Goal: Information Seeking & Learning: Learn about a topic

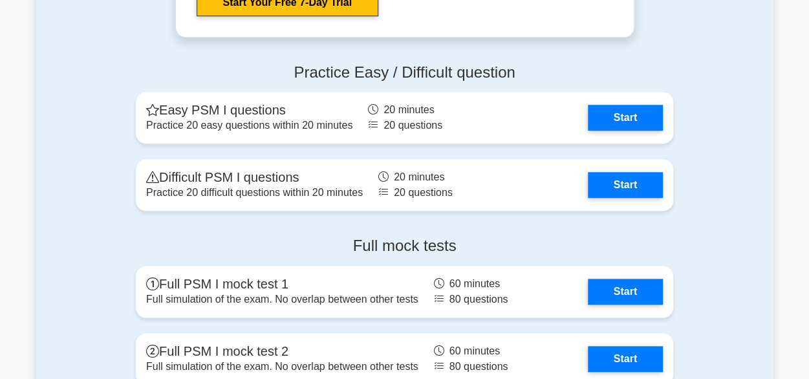
scroll to position [2938, 0]
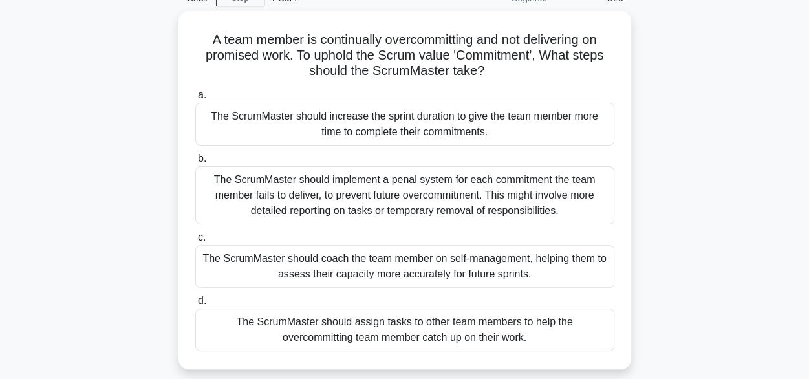
scroll to position [87, 0]
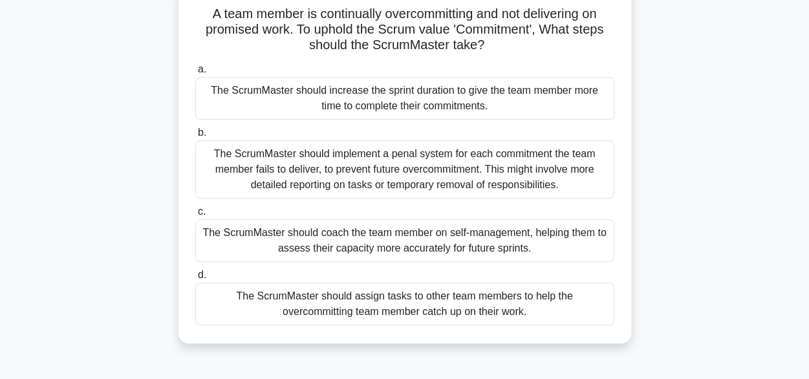
click at [369, 236] on div "The ScrumMaster should coach the team member on self-management, helping them t…" at bounding box center [404, 240] width 419 height 43
click at [195, 216] on input "c. The ScrumMaster should coach the team member on self-management, helping the…" at bounding box center [195, 212] width 0 height 8
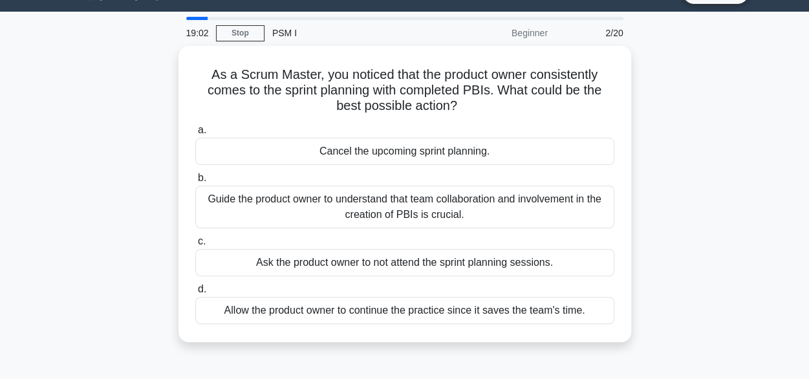
scroll to position [30, 0]
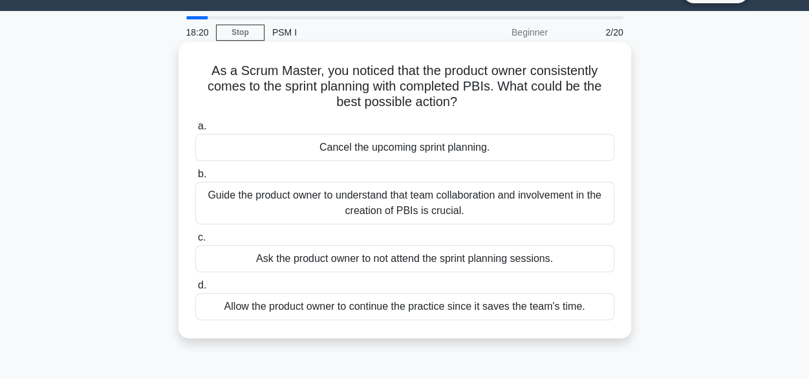
click at [364, 304] on div "Allow the product owner to continue the practice since it saves the team's time." at bounding box center [404, 306] width 419 height 27
click at [195, 290] on input "d. Allow the product owner to continue the practice since it saves the team's t…" at bounding box center [195, 285] width 0 height 8
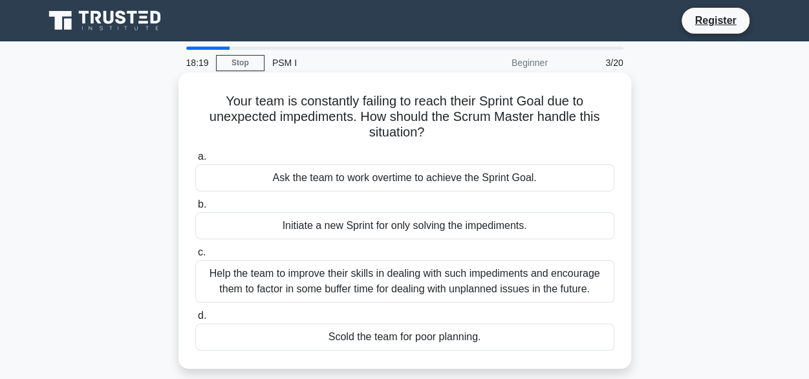
scroll to position [0, 0]
click at [480, 283] on div "Help the team to improve their skills in dealing with such impediments and enco…" at bounding box center [404, 281] width 419 height 43
click at [195, 257] on input "c. Help the team to improve their skills in dealing with such impediments and e…" at bounding box center [195, 252] width 0 height 8
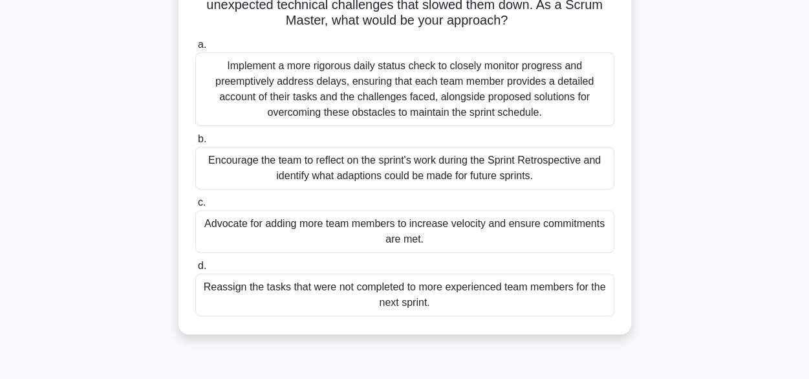
scroll to position [131, 0]
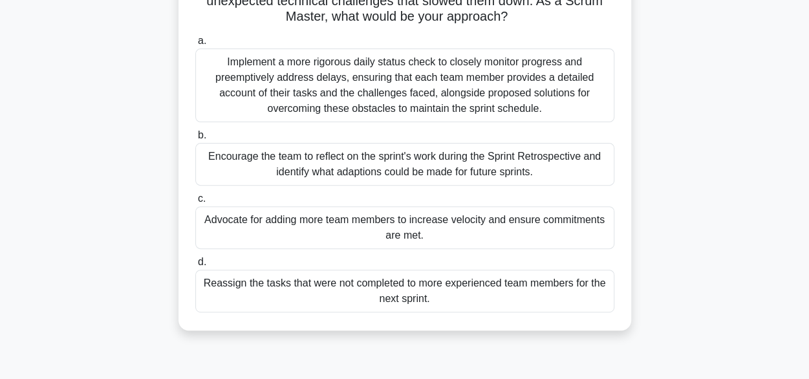
click at [324, 164] on div "Encourage the team to reflect on the sprint's work during the Sprint Retrospect…" at bounding box center [404, 164] width 419 height 43
click at [195, 140] on input "b. Encourage the team to reflect on the sprint's work during the Sprint Retrosp…" at bounding box center [195, 135] width 0 height 8
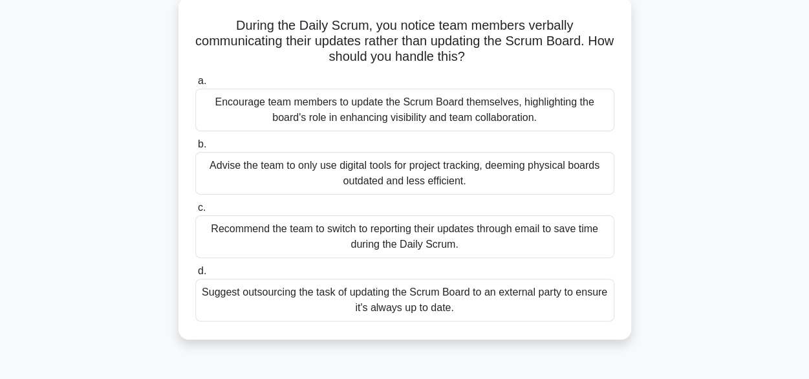
scroll to position [80, 0]
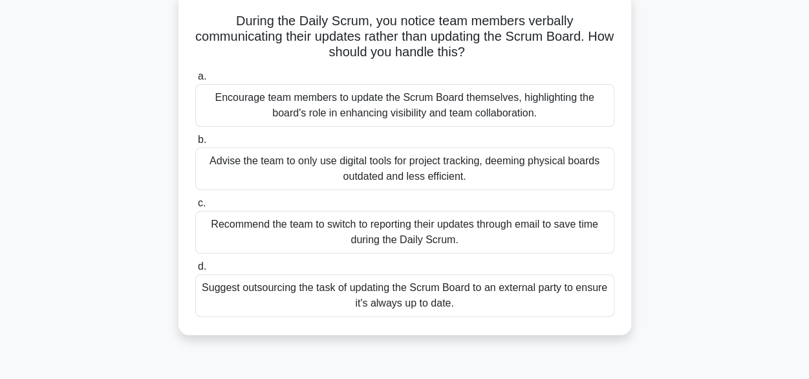
click at [324, 115] on div "Encourage team members to update the Scrum Board themselves, highlighting the b…" at bounding box center [404, 105] width 419 height 43
click at [195, 81] on input "a. Encourage team members to update the Scrum Board themselves, highlighting th…" at bounding box center [195, 76] width 0 height 8
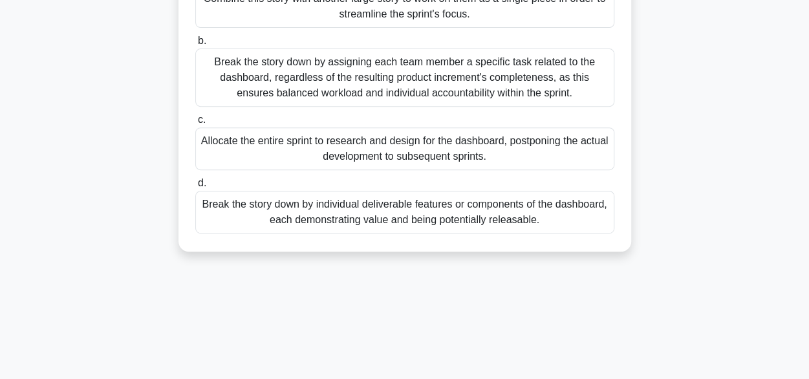
scroll to position [199, 0]
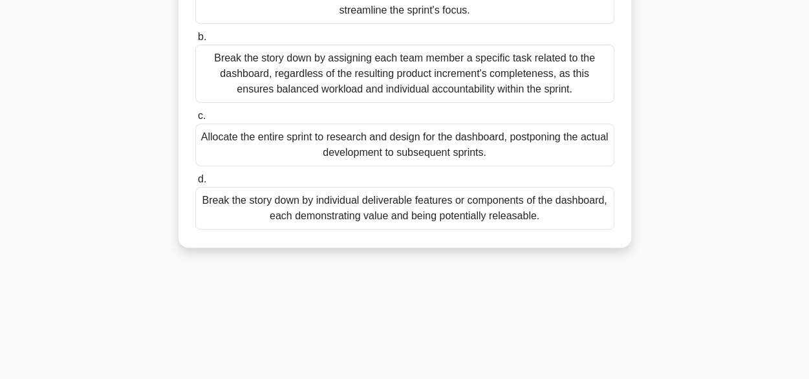
click at [413, 203] on div "Break the story down by individual deliverable features or components of the da…" at bounding box center [404, 208] width 419 height 43
click at [195, 184] on input "d. Break the story down by individual deliverable features or components of the…" at bounding box center [195, 179] width 0 height 8
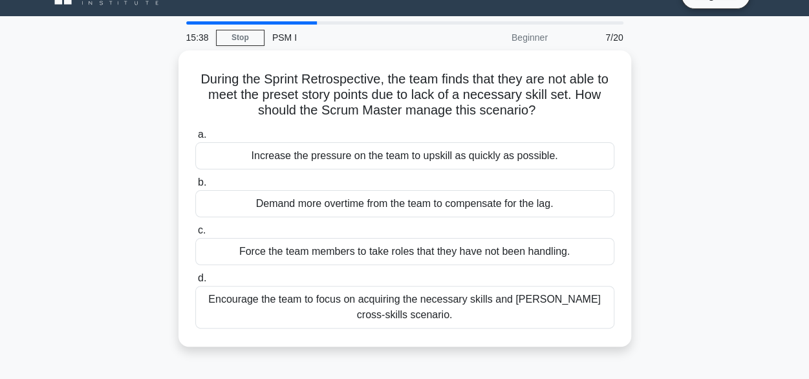
scroll to position [26, 0]
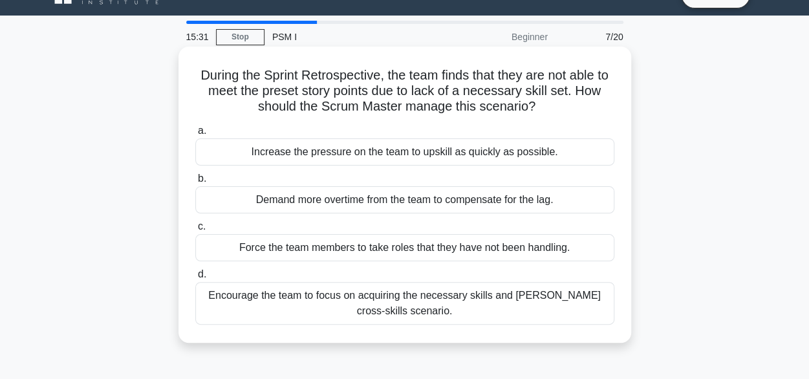
click at [333, 302] on div "Encourage the team to focus on acquiring the necessary skills and foster cross-…" at bounding box center [404, 303] width 419 height 43
click at [195, 279] on input "d. Encourage the team to focus on acquiring the necessary skills and foster cro…" at bounding box center [195, 274] width 0 height 8
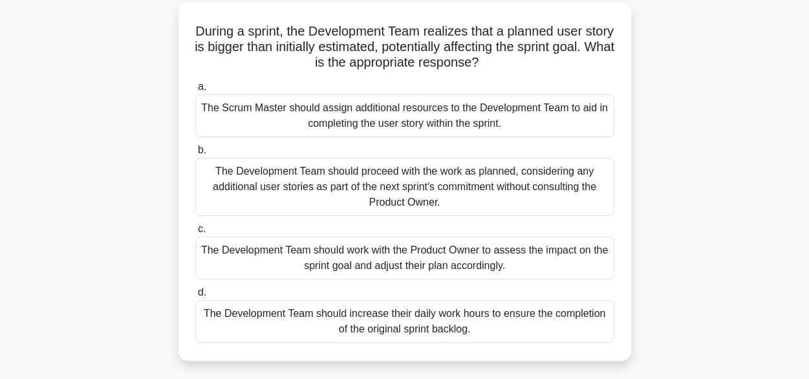
scroll to position [74, 0]
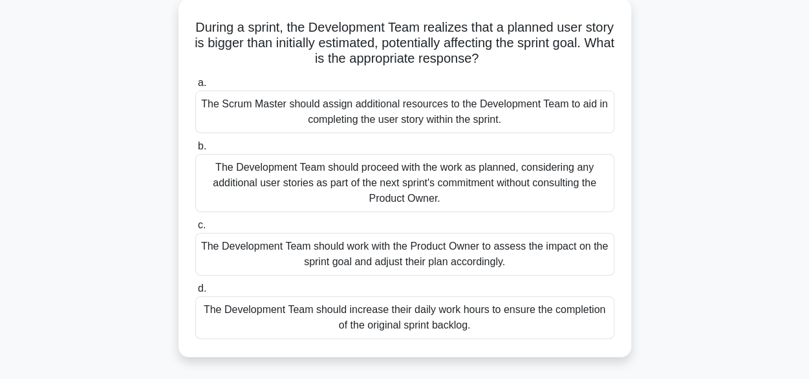
click at [311, 249] on div "The Development Team should work with the Product Owner to assess the impact on…" at bounding box center [404, 254] width 419 height 43
click at [195, 230] on input "c. The Development Team should work with the Product Owner to assess the impact…" at bounding box center [195, 225] width 0 height 8
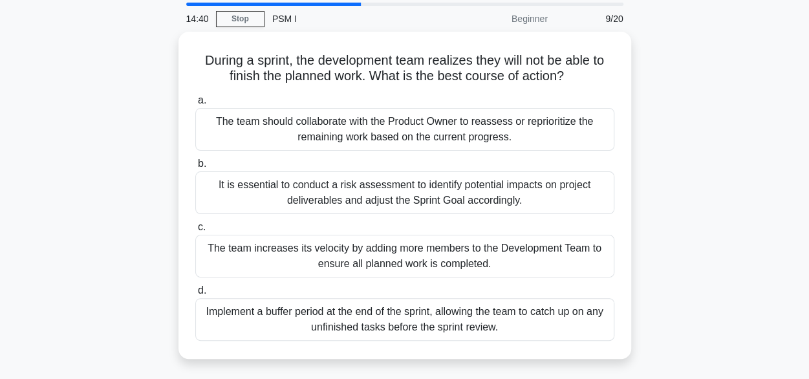
scroll to position [45, 0]
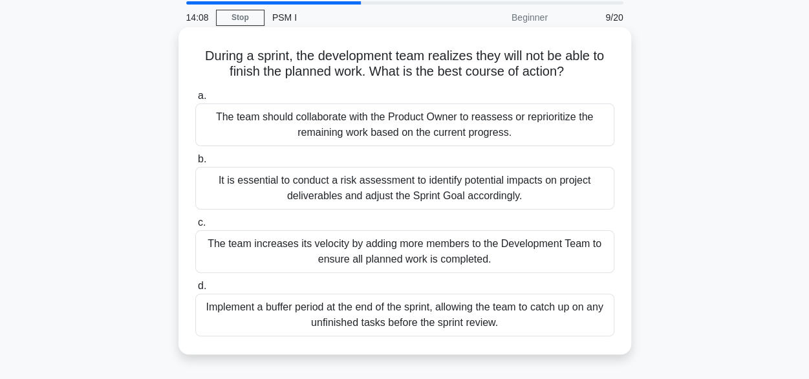
click at [357, 129] on div "The team should collaborate with the Product Owner to reassess or reprioritize …" at bounding box center [404, 125] width 419 height 43
click at [195, 100] on input "a. The team should collaborate with the Product Owner to reassess or reprioriti…" at bounding box center [195, 96] width 0 height 8
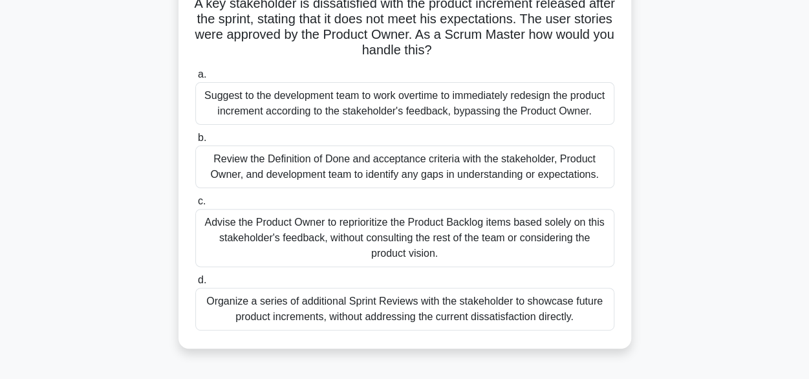
scroll to position [102, 0]
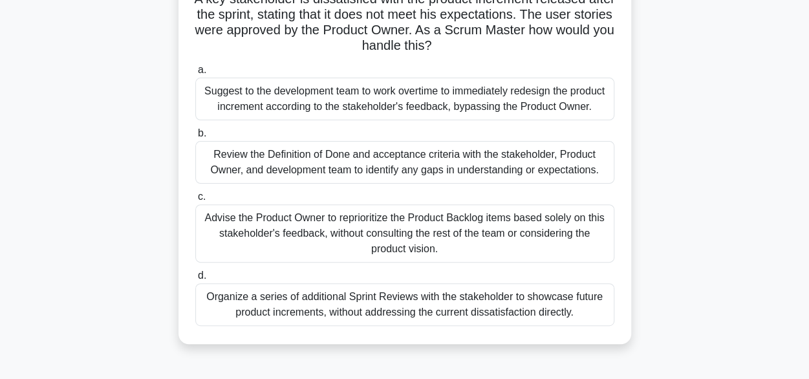
click at [234, 164] on div "Review the Definition of Done and acceptance criteria with the stakeholder, Pro…" at bounding box center [404, 162] width 419 height 43
click at [195, 138] on input "b. Review the Definition of Done and acceptance criteria with the stakeholder, …" at bounding box center [195, 133] width 0 height 8
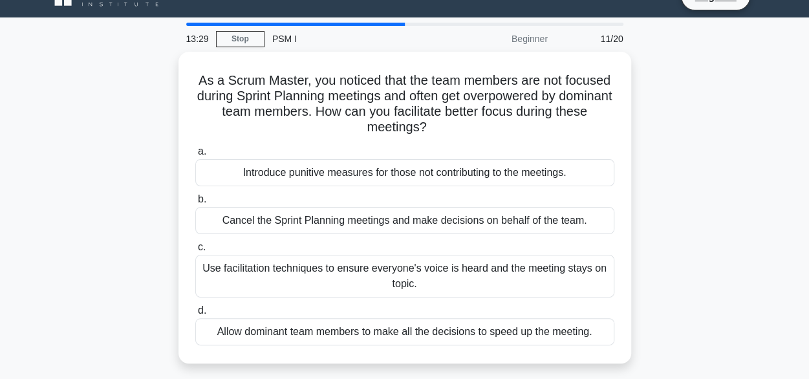
scroll to position [25, 0]
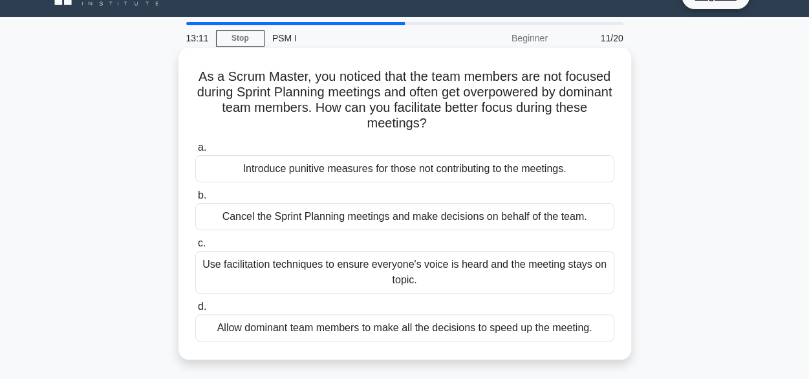
click at [343, 259] on div "Use facilitation techniques to ensure everyone's voice is heard and the meeting…" at bounding box center [404, 272] width 419 height 43
click at [195, 248] on input "c. Use facilitation techniques to ensure everyone's voice is heard and the meet…" at bounding box center [195, 243] width 0 height 8
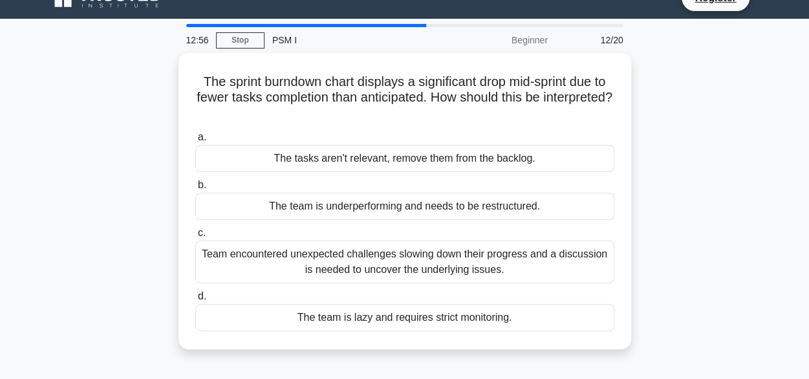
scroll to position [23, 0]
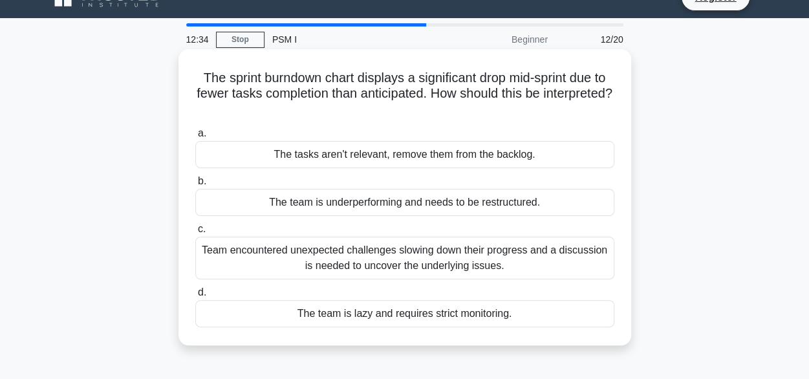
click at [430, 258] on div "Team encountered unexpected challenges slowing down their progress and a discus…" at bounding box center [404, 258] width 419 height 43
click at [195, 234] on input "c. Team encountered unexpected challenges slowing down their progress and a dis…" at bounding box center [195, 229] width 0 height 8
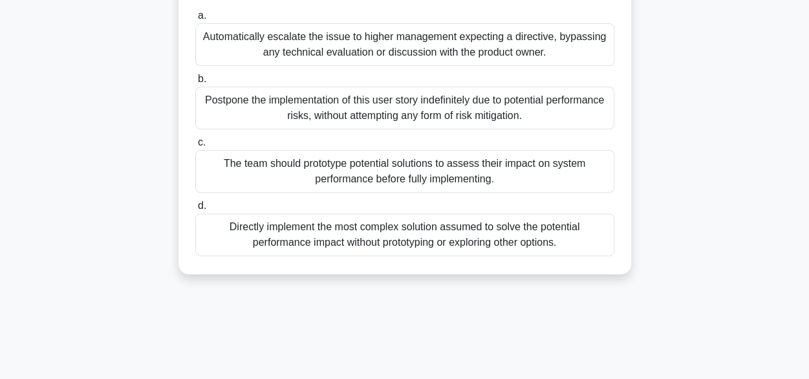
scroll to position [145, 0]
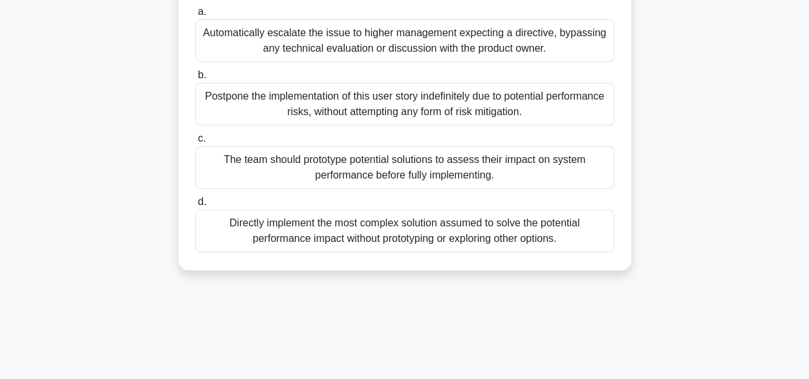
click at [338, 165] on div "The team should prototype potential solutions to assess their impact on system …" at bounding box center [404, 167] width 419 height 43
click at [195, 143] on input "c. The team should prototype potential solutions to assess their impact on syst…" at bounding box center [195, 139] width 0 height 8
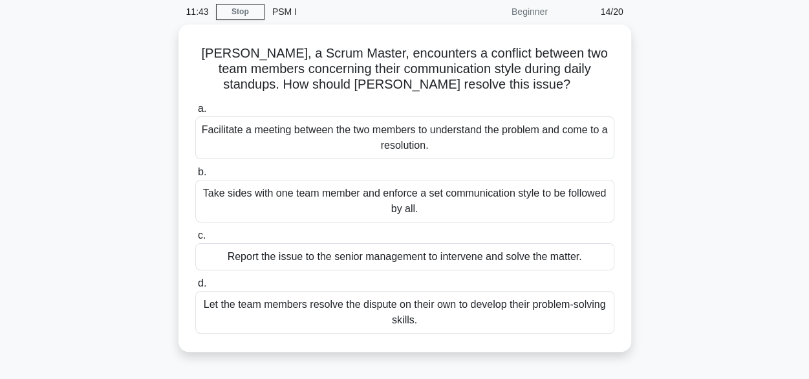
scroll to position [52, 0]
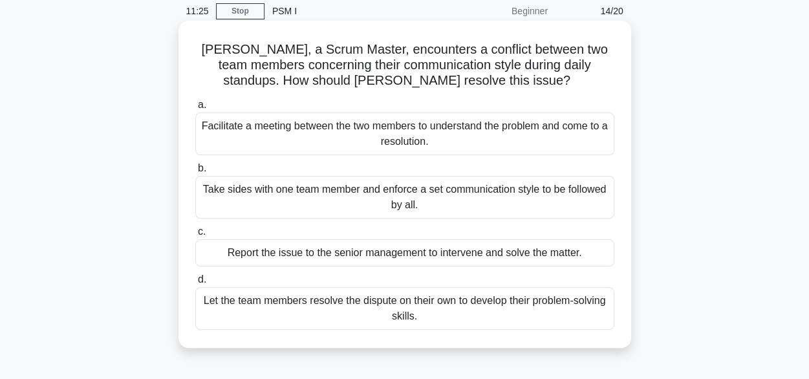
click at [351, 134] on div "Facilitate a meeting between the two members to understand the problem and come…" at bounding box center [404, 134] width 419 height 43
click at [195, 109] on input "a. Facilitate a meeting between the two members to understand the problem and c…" at bounding box center [195, 105] width 0 height 8
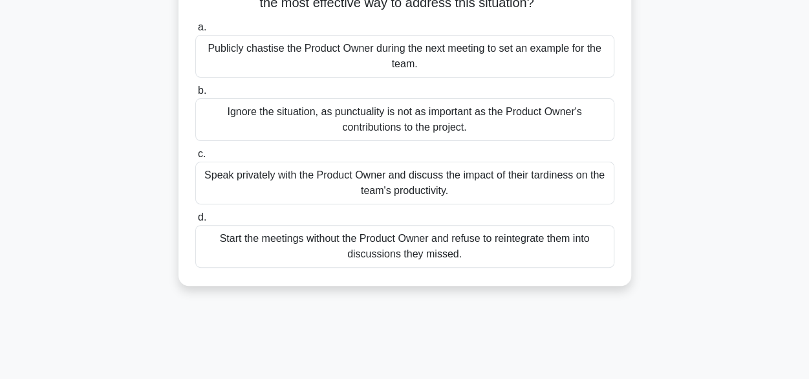
scroll to position [134, 0]
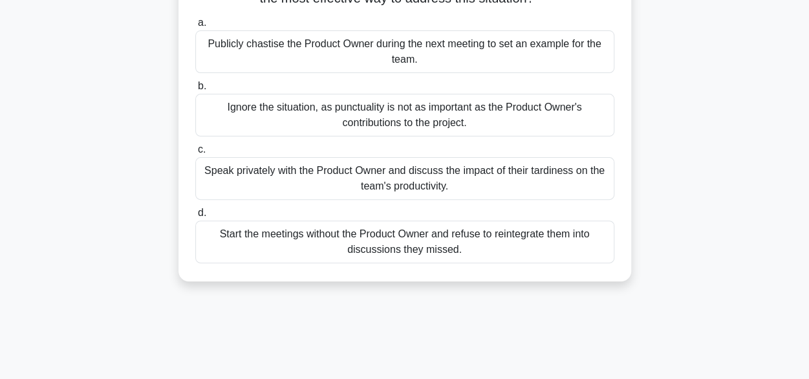
click at [369, 177] on div "Speak privately with the Product Owner and discuss the impact of their tardines…" at bounding box center [404, 178] width 419 height 43
click at [195, 154] on input "c. Speak privately with the Product Owner and discuss the impact of their tardi…" at bounding box center [195, 150] width 0 height 8
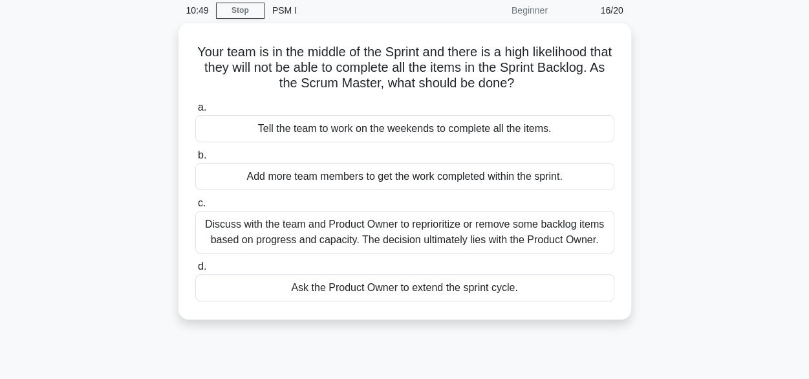
scroll to position [62, 0]
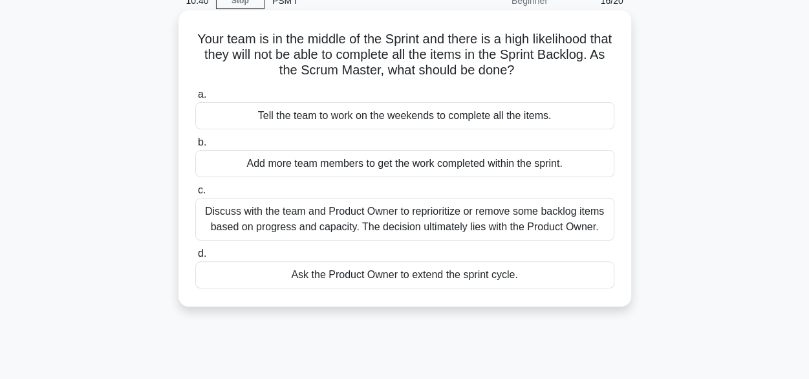
click at [432, 217] on div "Discuss with the team and Product Owner to reprioritize or remove some backlog …" at bounding box center [404, 219] width 419 height 43
click at [195, 195] on input "c. Discuss with the team and Product Owner to reprioritize or remove some backl…" at bounding box center [195, 190] width 0 height 8
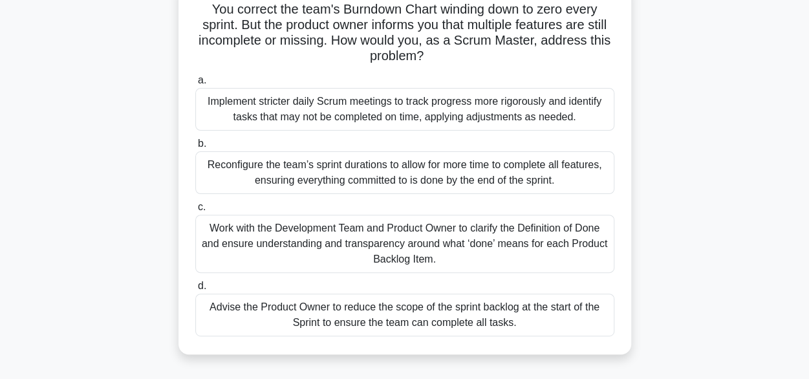
scroll to position [96, 0]
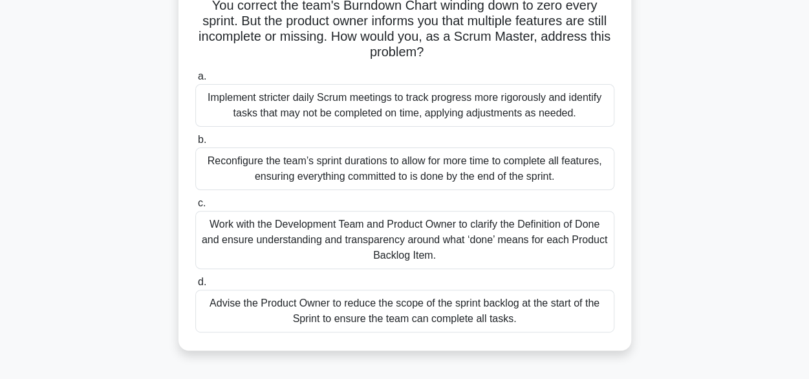
click at [366, 231] on div "Work with the Development Team and Product Owner to clarify the Definition of D…" at bounding box center [404, 240] width 419 height 58
click at [195, 208] on input "c. Work with the Development Team and Product Owner to clarify the Definition o…" at bounding box center [195, 203] width 0 height 8
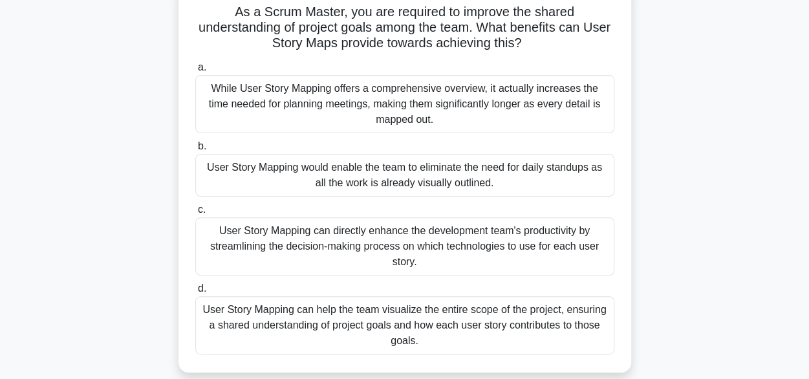
scroll to position [92, 0]
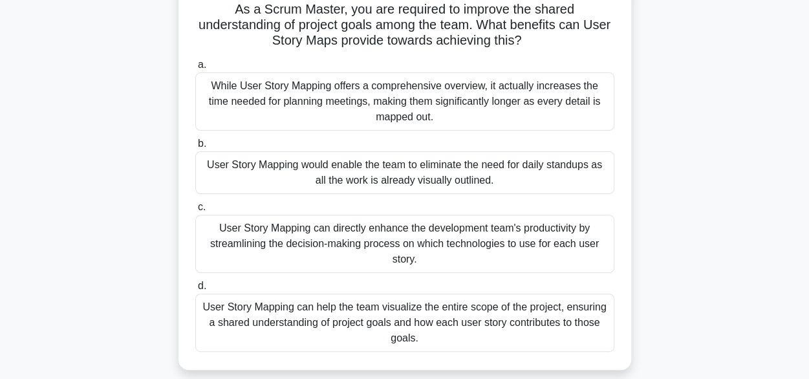
click at [327, 322] on div "User Story Mapping can help the team visualize the entire scope of the project,…" at bounding box center [404, 323] width 419 height 58
click at [195, 291] on input "d. User Story Mapping can help the team visualize the entire scope of the proje…" at bounding box center [195, 286] width 0 height 8
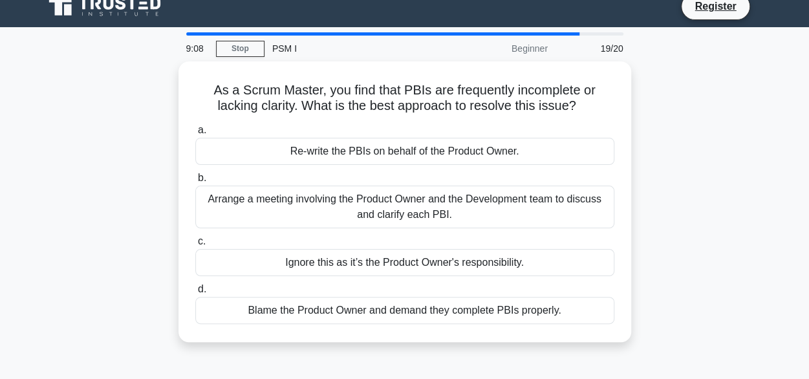
scroll to position [0, 0]
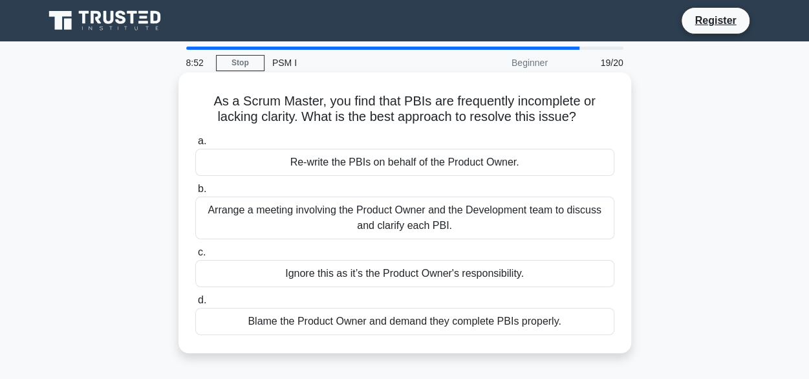
click at [311, 217] on div "Arrange a meeting involving the Product Owner and the Development team to discu…" at bounding box center [404, 218] width 419 height 43
click at [195, 193] on input "b. Arrange a meeting involving the Product Owner and the Development team to di…" at bounding box center [195, 189] width 0 height 8
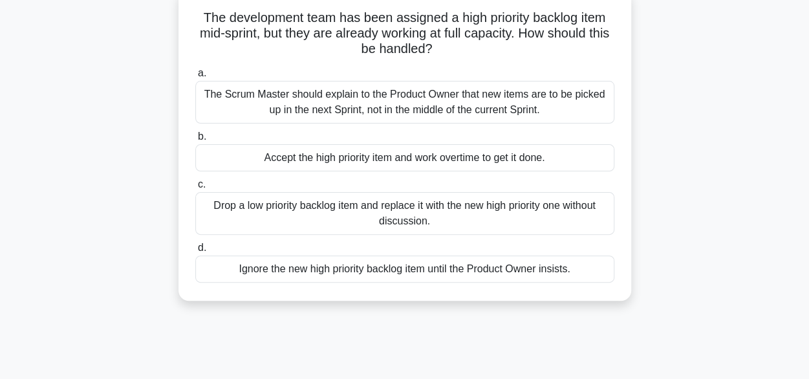
scroll to position [80, 0]
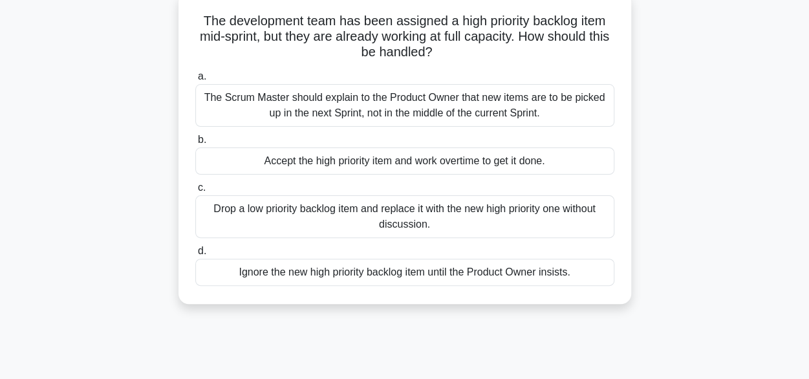
click at [292, 108] on div "The Scrum Master should explain to the Product Owner that new items are to be p…" at bounding box center [404, 105] width 419 height 43
click at [195, 81] on input "a. The Scrum Master should explain to the Product Owner that new items are to b…" at bounding box center [195, 76] width 0 height 8
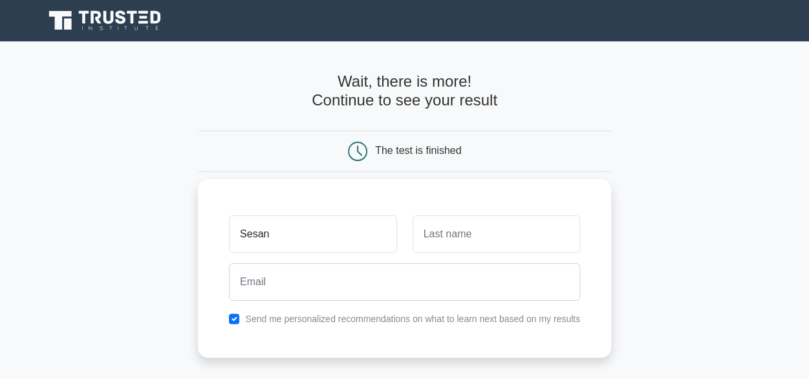
type input "Sesan"
type input "O"
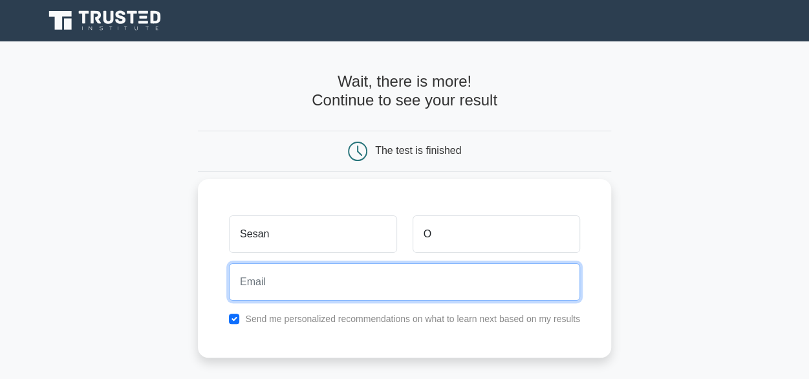
click at [274, 274] on input "email" at bounding box center [404, 282] width 351 height 38
type input "odeysesan@yahoo.com"
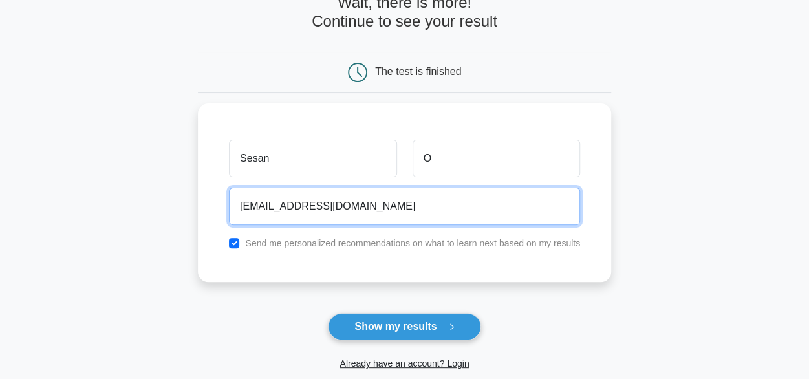
scroll to position [82, 0]
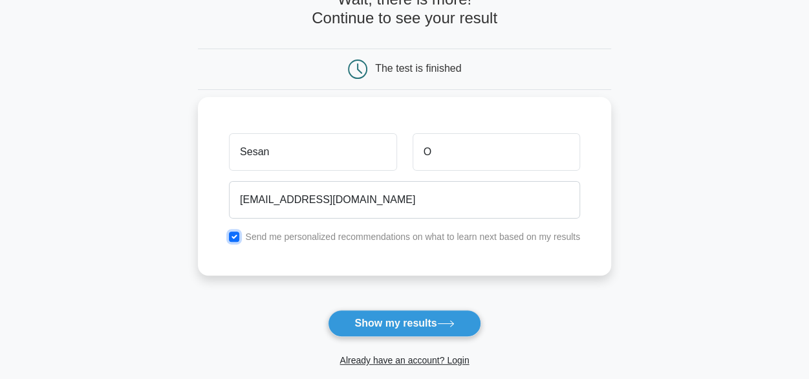
click at [230, 232] on input "checkbox" at bounding box center [234, 237] width 10 height 10
checkbox input "false"
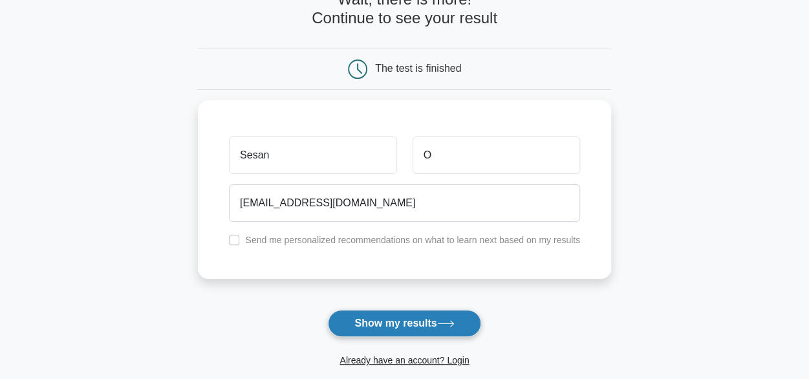
click at [373, 318] on button "Show my results" at bounding box center [404, 323] width 153 height 27
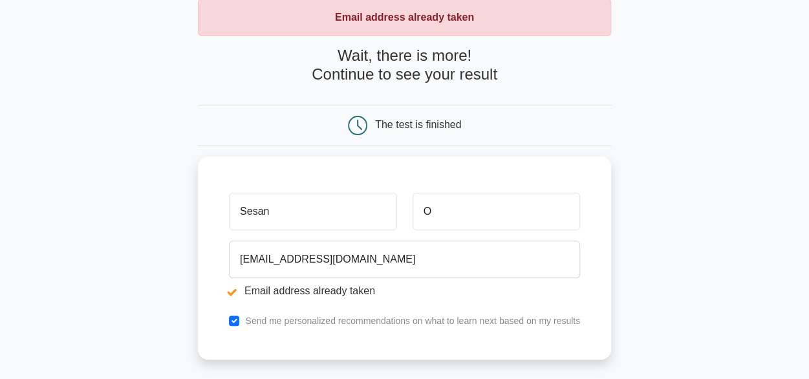
scroll to position [76, 0]
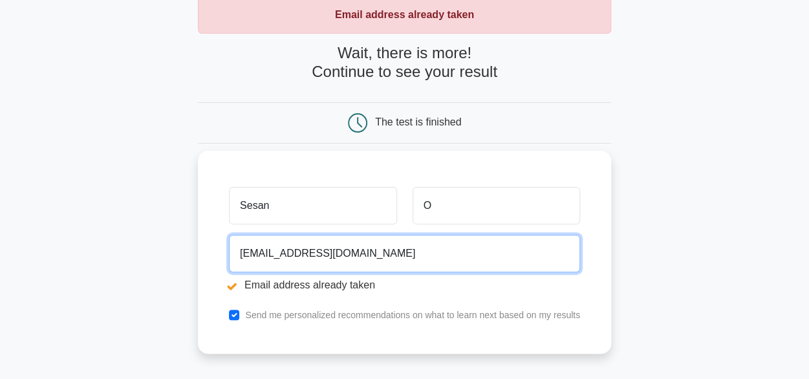
click at [325, 256] on input "odeysesan@yahoo.com" at bounding box center [404, 254] width 351 height 38
type input "odeysesan@gmail.com"
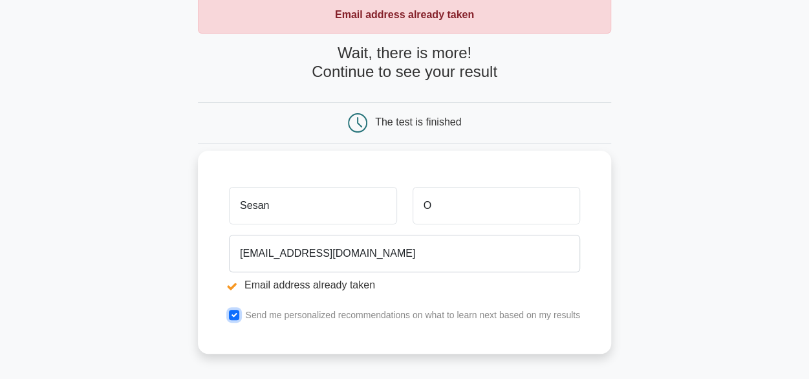
click at [235, 311] on input "checkbox" at bounding box center [234, 315] width 10 height 10
checkbox input "false"
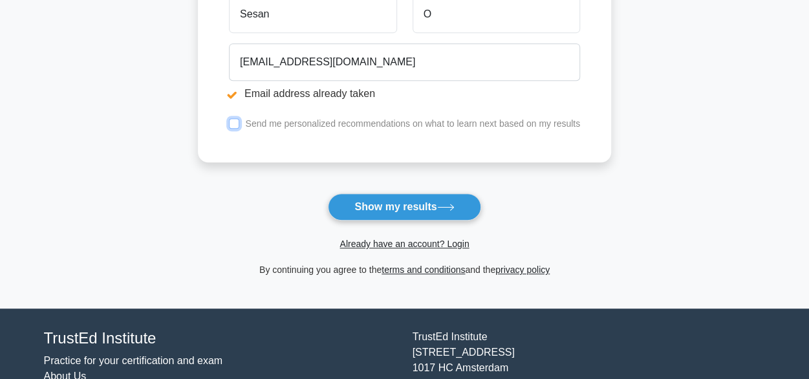
scroll to position [272, 0]
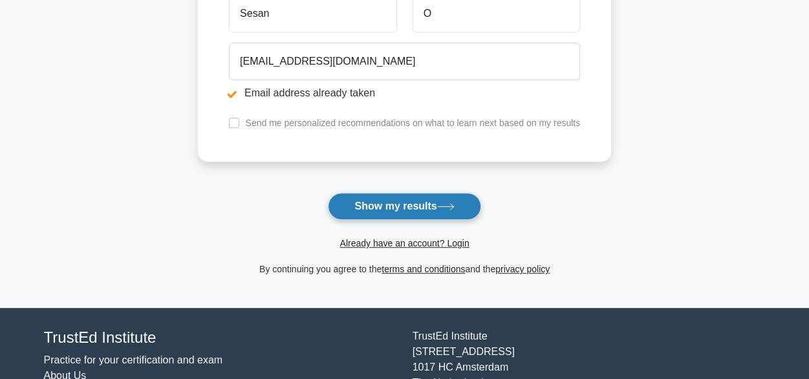
click at [368, 200] on button "Show my results" at bounding box center [404, 206] width 153 height 27
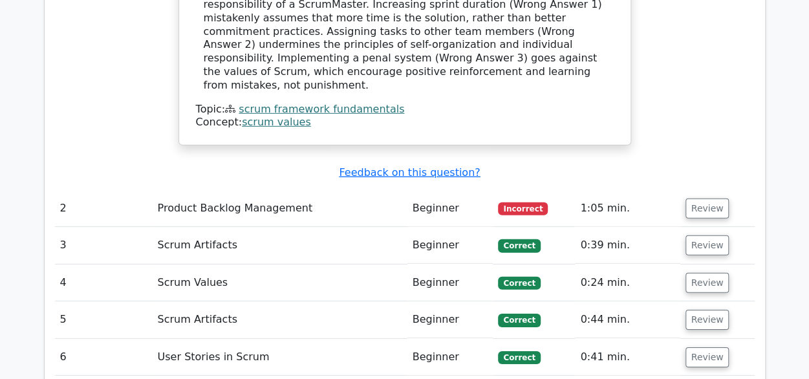
scroll to position [1827, 0]
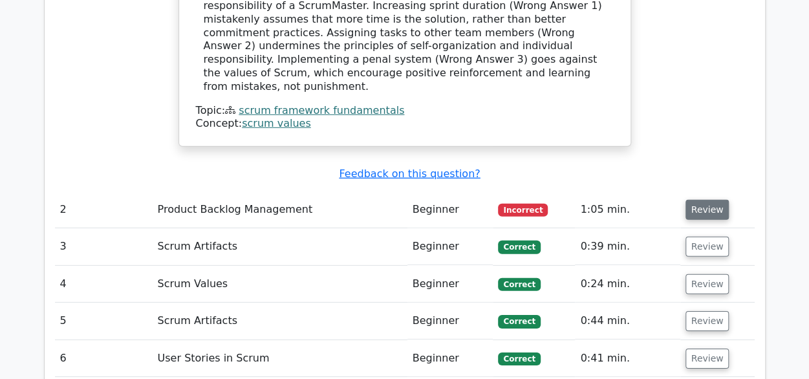
click at [700, 200] on button "Review" at bounding box center [708, 210] width 44 height 20
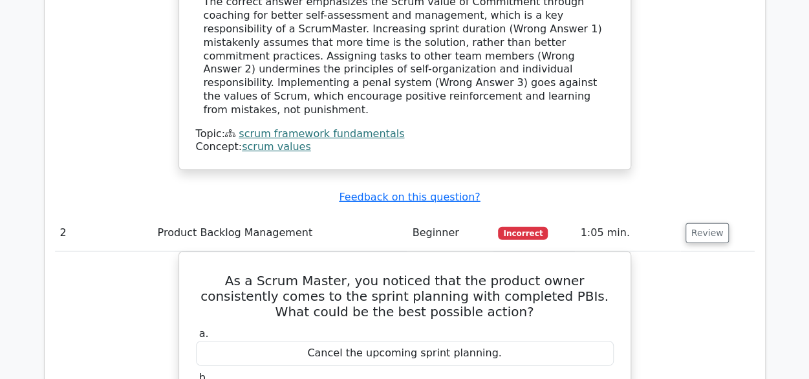
scroll to position [1803, 0]
click at [700, 224] on button "Review" at bounding box center [708, 234] width 44 height 20
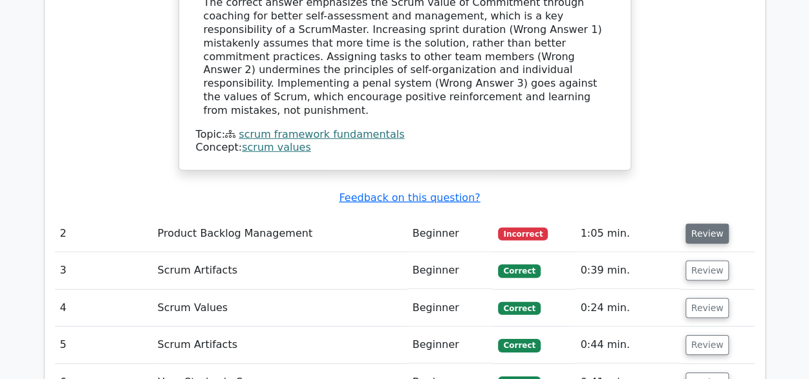
click at [700, 224] on button "Review" at bounding box center [708, 234] width 44 height 20
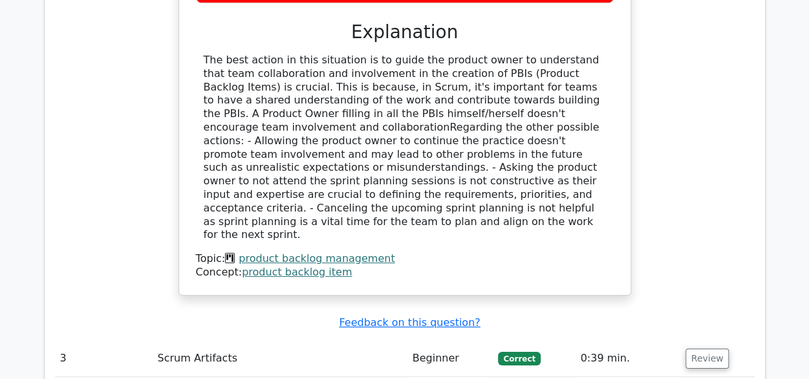
scroll to position [2325, 0]
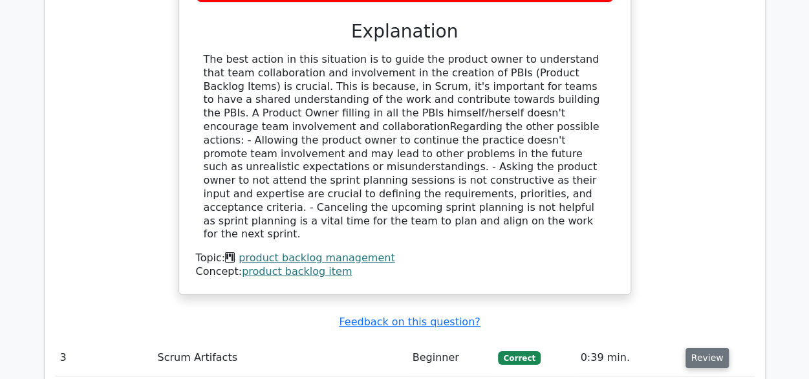
click at [700, 348] on button "Review" at bounding box center [708, 358] width 44 height 20
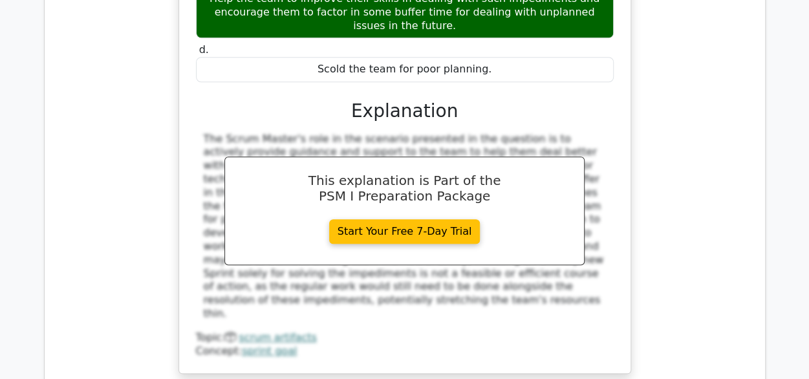
scroll to position [2964, 0]
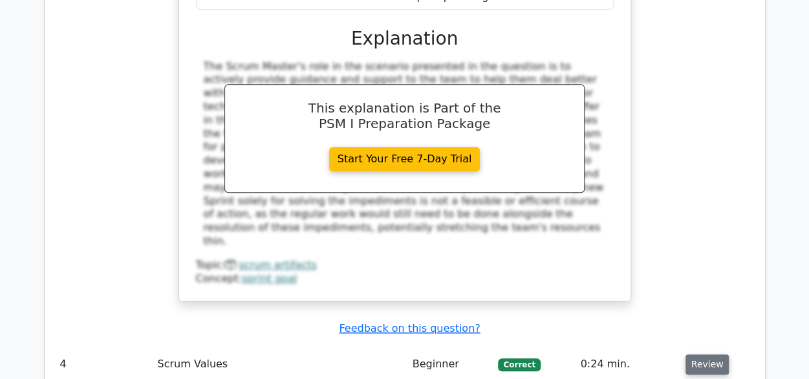
click at [707, 355] on button "Review" at bounding box center [708, 365] width 44 height 20
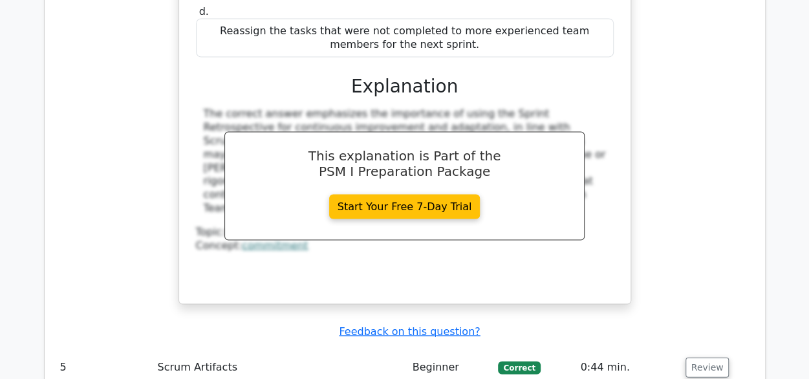
scroll to position [3635, 0]
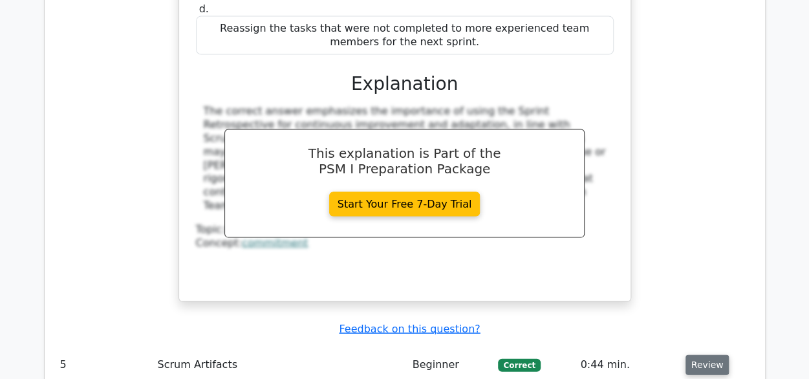
click at [700, 355] on button "Review" at bounding box center [708, 365] width 44 height 20
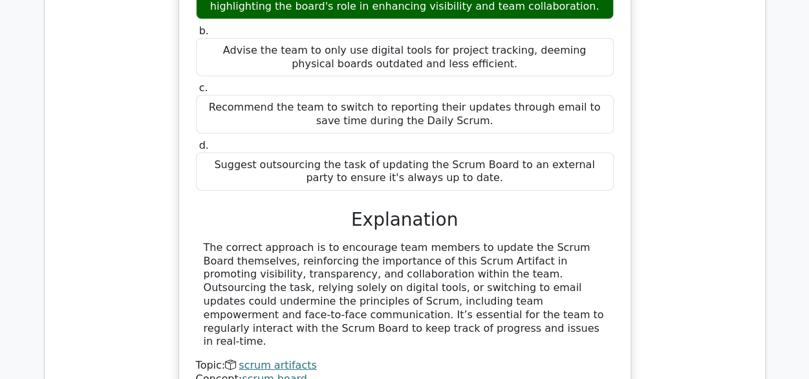
scroll to position [4131, 0]
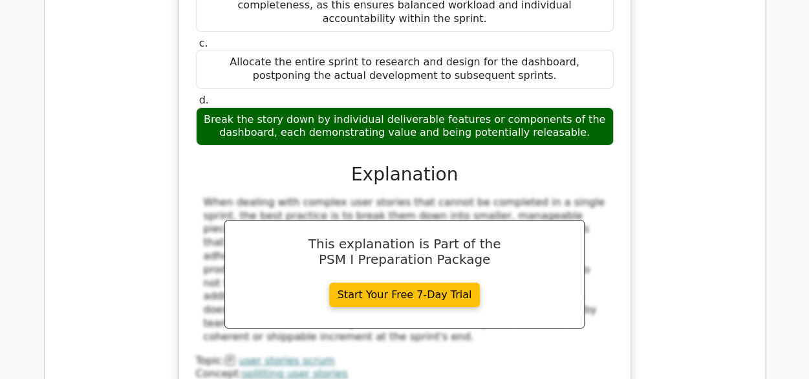
scroll to position [4824, 0]
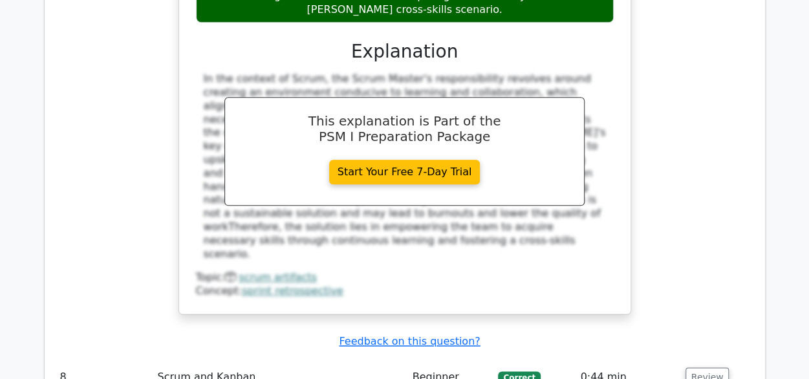
scroll to position [5554, 0]
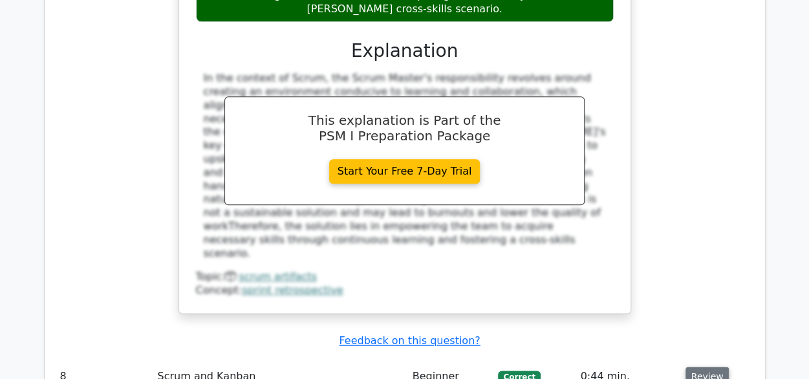
click at [709, 367] on button "Review" at bounding box center [708, 377] width 44 height 20
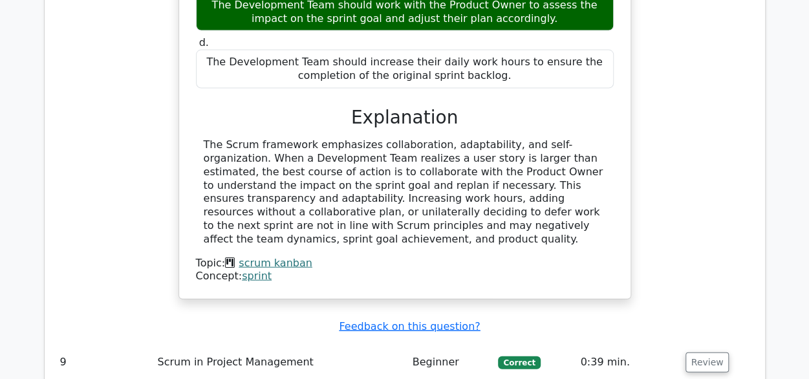
scroll to position [6182, 0]
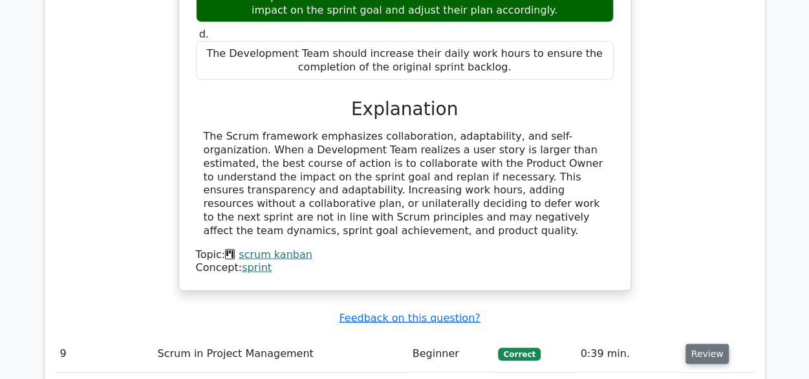
click at [701, 344] on button "Review" at bounding box center [708, 354] width 44 height 20
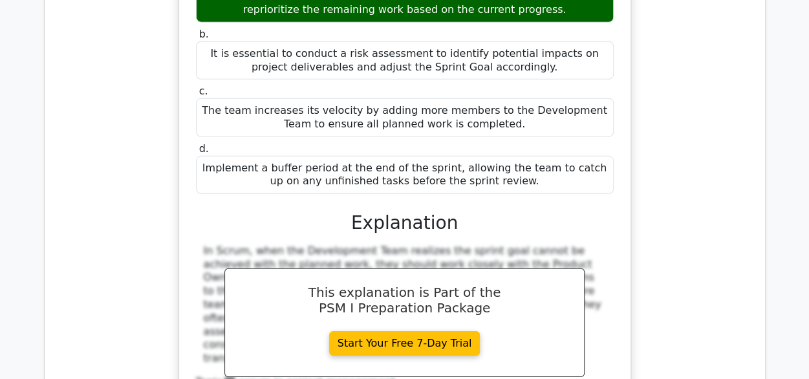
scroll to position [6662, 0]
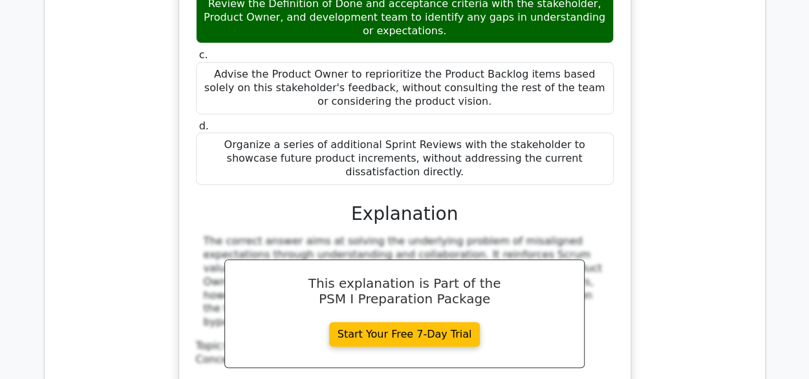
scroll to position [7368, 0]
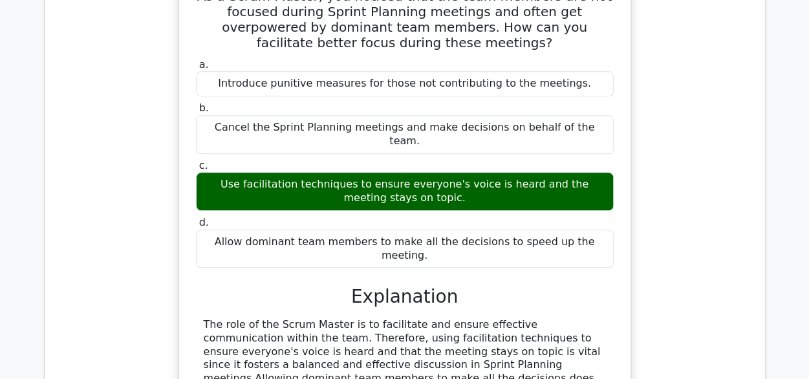
scroll to position [7916, 0]
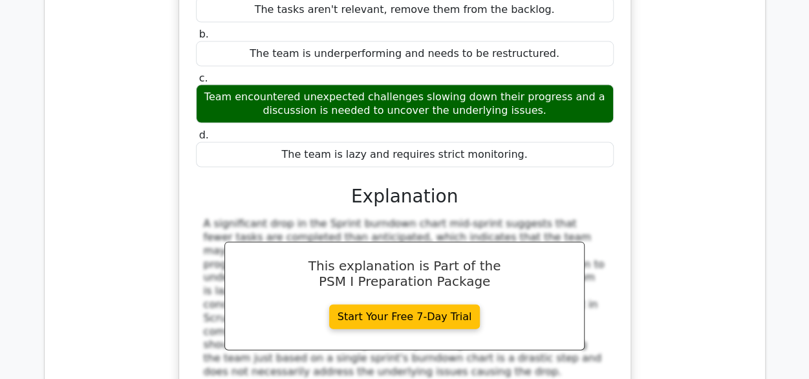
scroll to position [8622, 0]
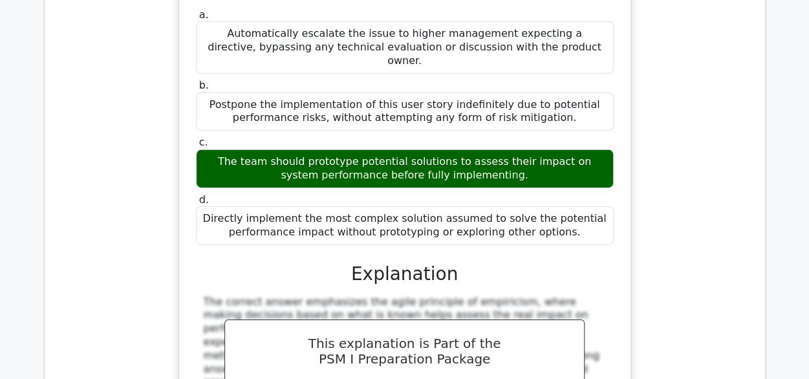
scroll to position [9221, 0]
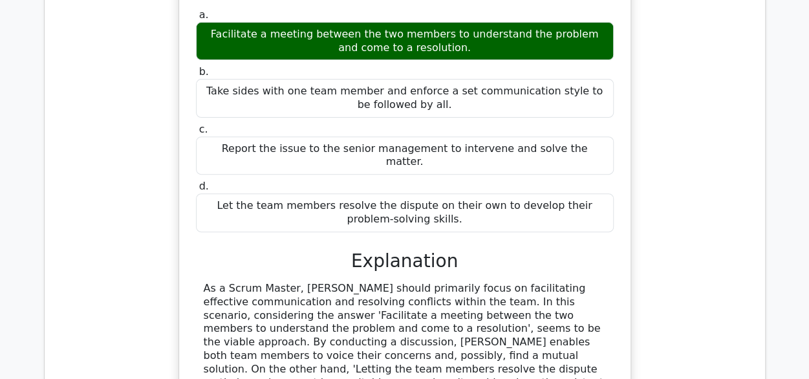
scroll to position [9878, 0]
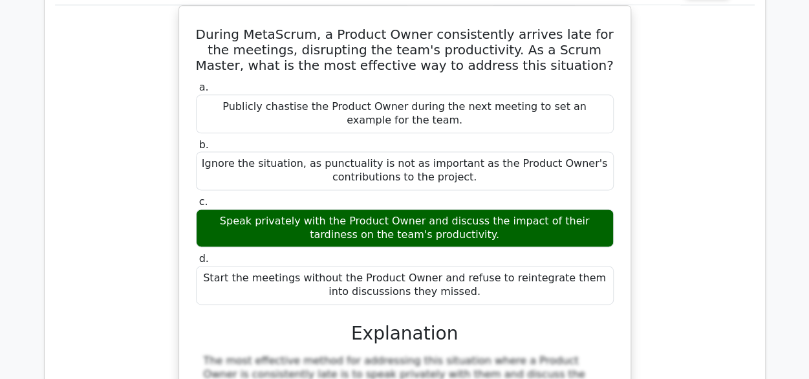
scroll to position [10477, 0]
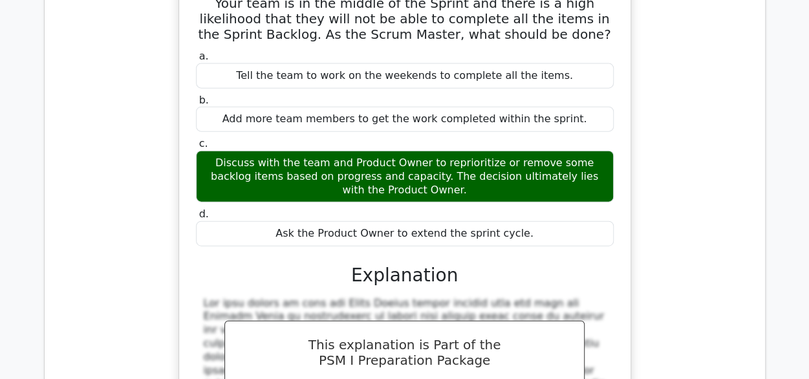
scroll to position [11141, 0]
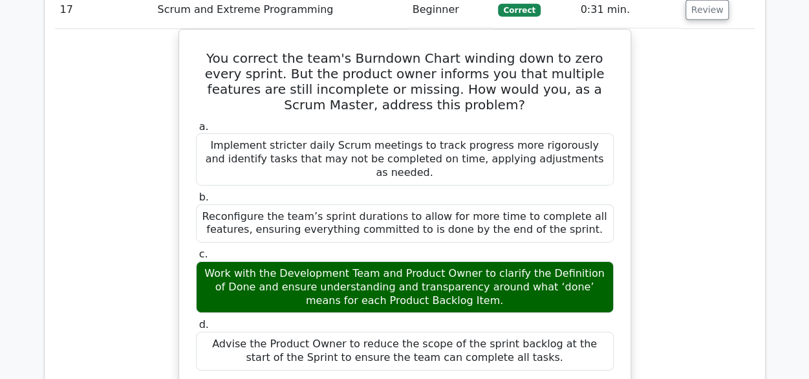
scroll to position [11800, 0]
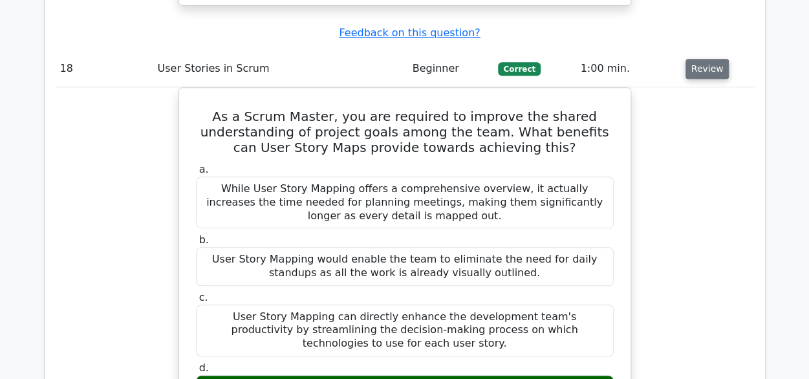
scroll to position [12441, 0]
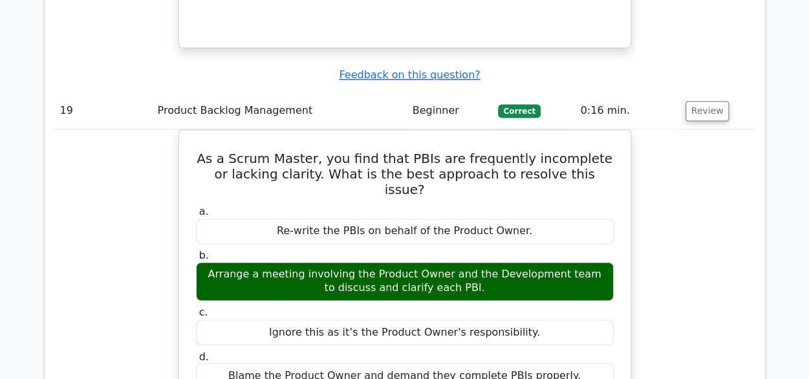
scroll to position [13031, 0]
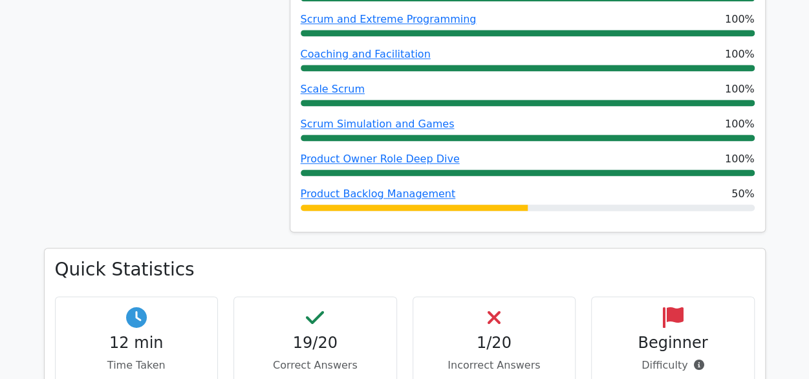
scroll to position [0, 8]
